Goal: Transaction & Acquisition: Subscribe to service/newsletter

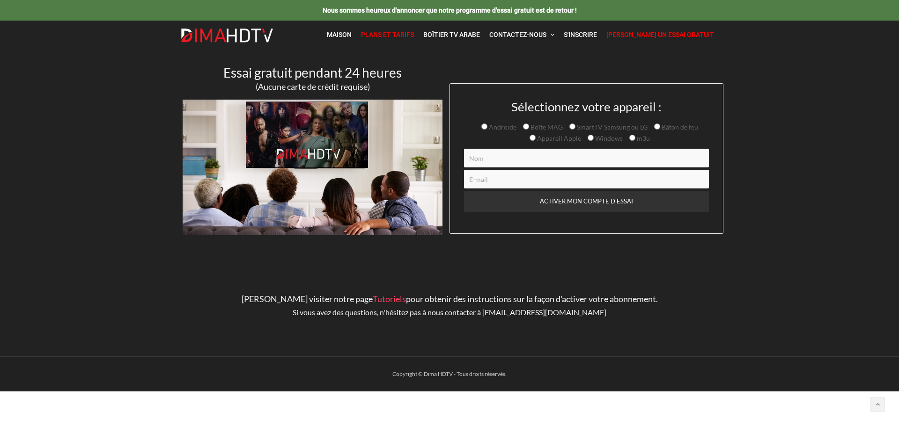
click at [414, 34] on font "Plans et tarifs" at bounding box center [387, 34] width 53 height 7
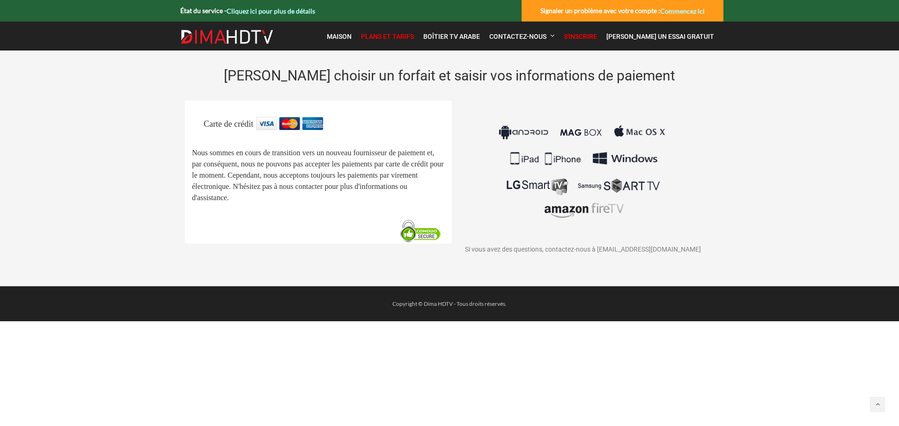
click at [400, 34] on font "Plans et tarifs" at bounding box center [387, 36] width 53 height 7
click at [352, 34] on font "Maison" at bounding box center [339, 36] width 25 height 7
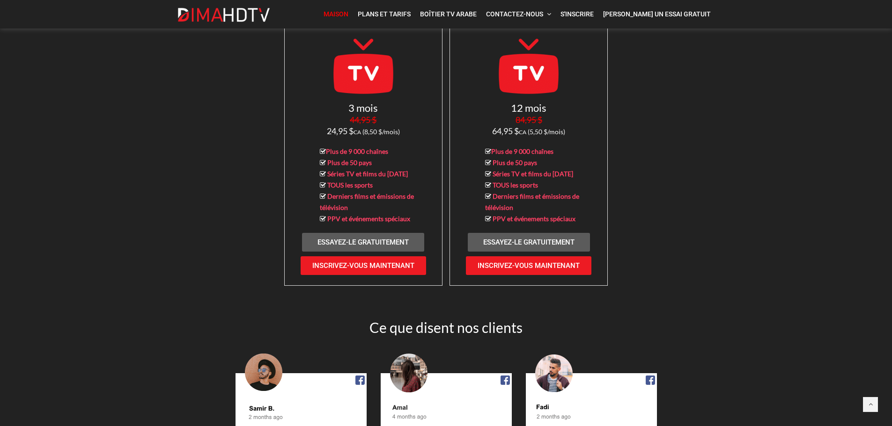
scroll to position [983, 0]
